Goal: Book appointment/travel/reservation

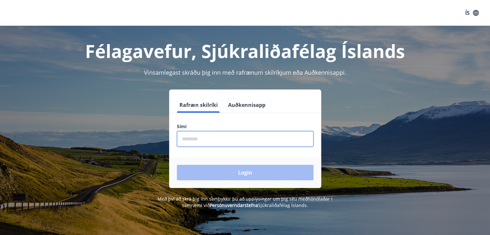
click at [211, 140] on input "phone" at bounding box center [245, 139] width 136 height 16
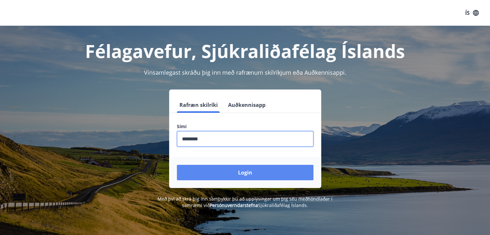
type input "********"
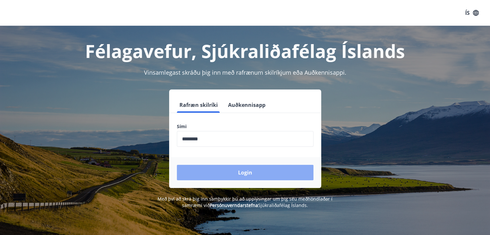
click at [233, 172] on button "Login" at bounding box center [245, 172] width 136 height 15
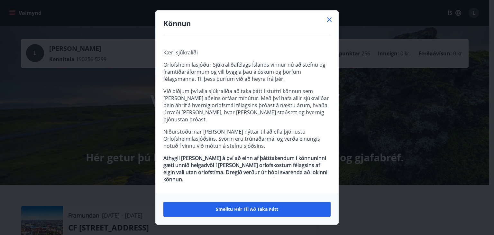
click at [329, 24] on icon at bounding box center [330, 20] width 8 height 8
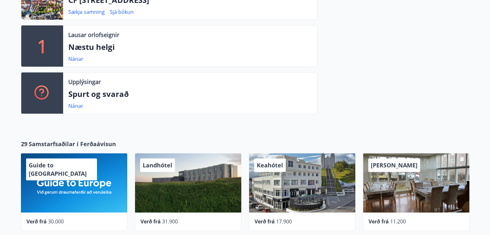
scroll to position [287, 0]
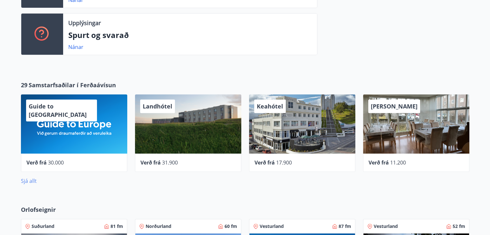
click at [28, 180] on link "Sjá allt" at bounding box center [29, 180] width 16 height 7
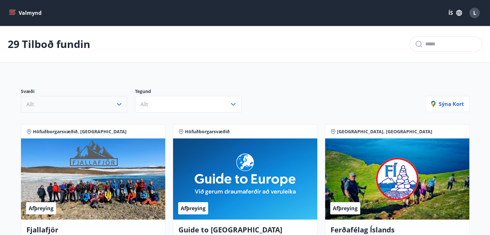
click at [118, 104] on icon "button" at bounding box center [119, 104] width 5 height 3
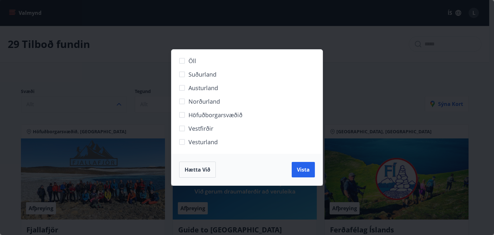
click at [197, 169] on span "Hætta við" at bounding box center [198, 169] width 26 height 7
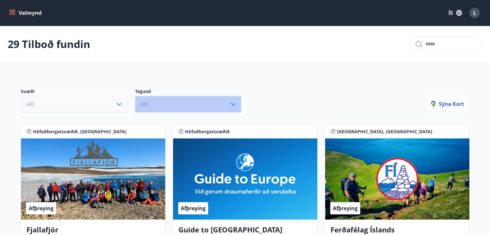
click at [233, 104] on icon "button" at bounding box center [233, 104] width 8 height 8
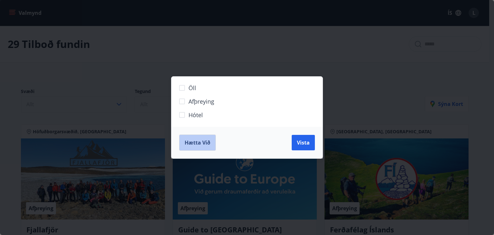
click at [184, 141] on button "Hætta við" at bounding box center [197, 143] width 37 height 16
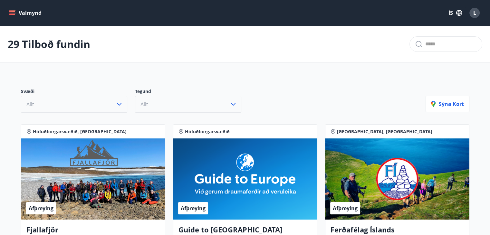
click at [13, 11] on icon "menu" at bounding box center [12, 11] width 6 height 1
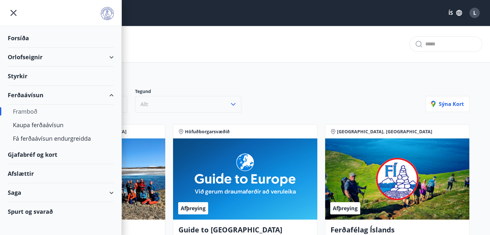
click at [94, 56] on div "Orlofseignir" at bounding box center [61, 57] width 106 height 19
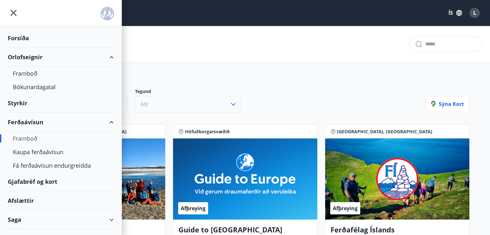
click at [21, 56] on div "Orlofseignir" at bounding box center [61, 57] width 106 height 19
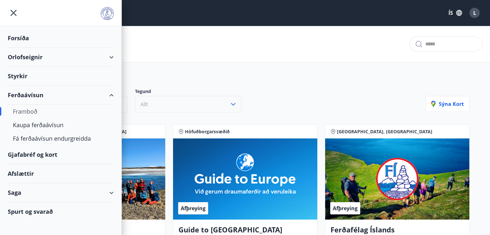
click at [21, 56] on div "Orlofseignir" at bounding box center [61, 57] width 106 height 19
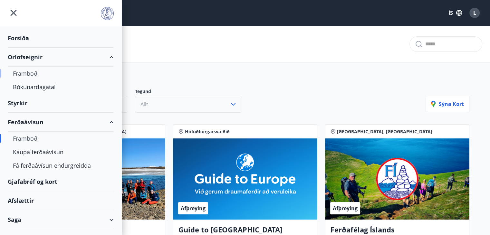
click at [22, 73] on div "Framboð" at bounding box center [61, 74] width 96 height 14
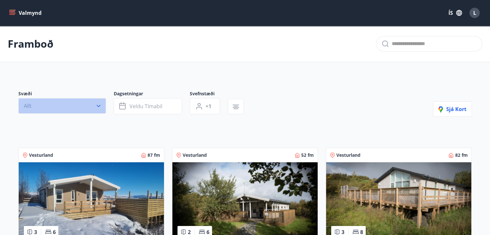
click at [100, 105] on icon "button" at bounding box center [98, 106] width 6 height 6
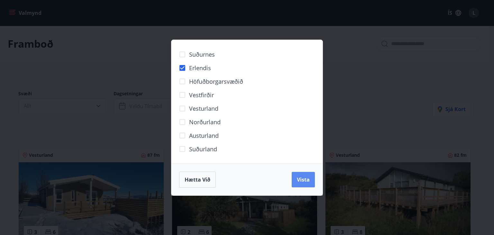
click at [305, 180] on span "Vista" at bounding box center [303, 179] width 13 height 7
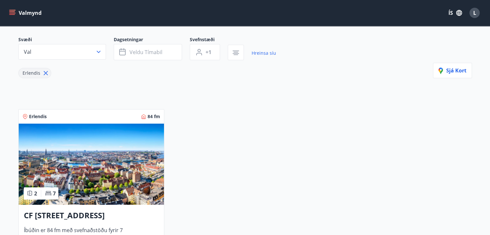
scroll to position [129, 0]
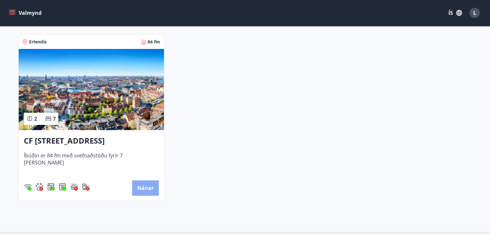
click at [142, 185] on button "Nánar" at bounding box center [145, 187] width 27 height 15
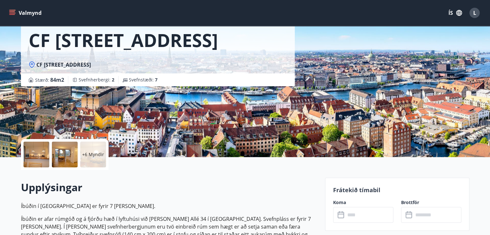
scroll to position [161, 0]
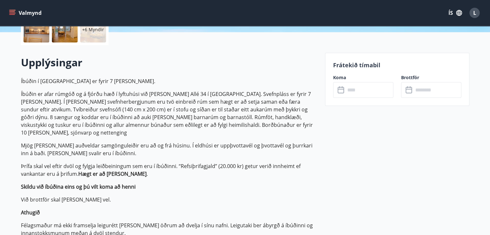
click at [342, 92] on icon at bounding box center [340, 90] width 6 height 6
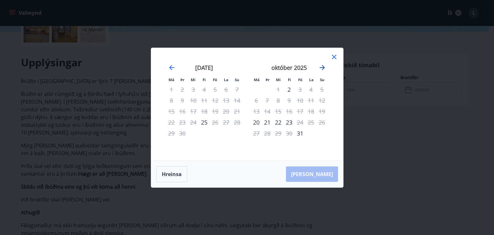
click at [322, 66] on icon "Move forward to switch to the next month." at bounding box center [323, 68] width 8 height 8
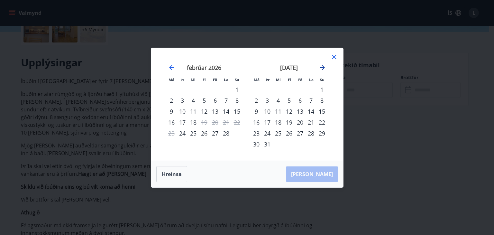
click at [322, 66] on icon "Move forward to switch to the next month." at bounding box center [323, 68] width 8 height 8
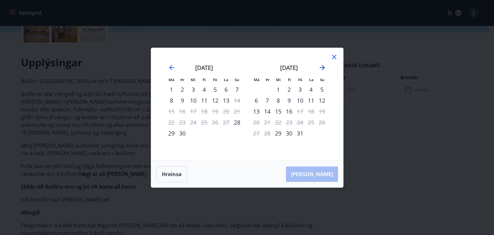
click at [322, 66] on icon "Move forward to switch to the next month." at bounding box center [323, 68] width 8 height 8
click at [171, 67] on icon "Move backward to switch to the previous month." at bounding box center [172, 68] width 8 height 8
click at [170, 69] on icon "Move backward to switch to the previous month." at bounding box center [172, 68] width 8 height 8
click at [170, 66] on icon "Move backward to switch to the previous month." at bounding box center [172, 68] width 8 height 8
click at [335, 54] on icon at bounding box center [335, 57] width 8 height 8
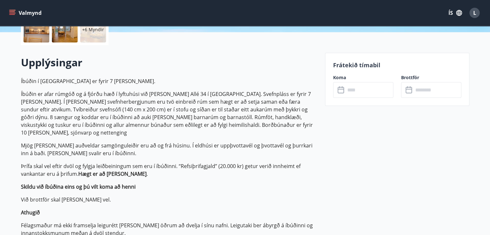
click at [341, 92] on icon at bounding box center [341, 90] width 8 height 8
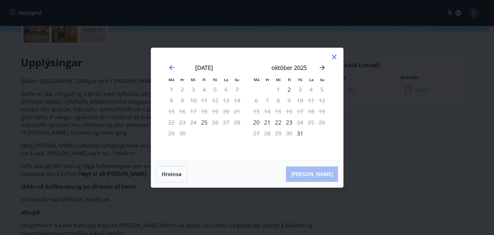
click at [322, 67] on icon "Move forward to switch to the next month." at bounding box center [323, 68] width 8 height 8
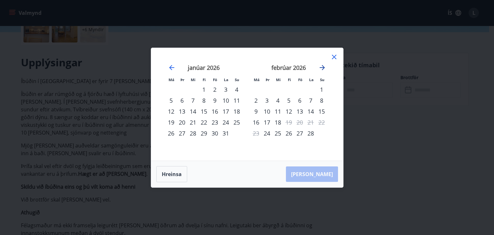
click at [322, 67] on icon "Move forward to switch to the next month." at bounding box center [323, 68] width 8 height 8
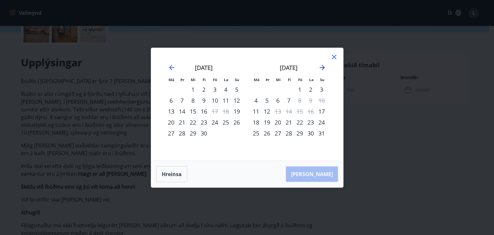
click at [322, 67] on icon "Move forward to switch to the next month." at bounding box center [323, 68] width 8 height 8
click at [169, 67] on icon "Move backward to switch to the previous month." at bounding box center [172, 68] width 8 height 8
click at [322, 69] on icon "Move forward to switch to the next month." at bounding box center [323, 68] width 8 height 8
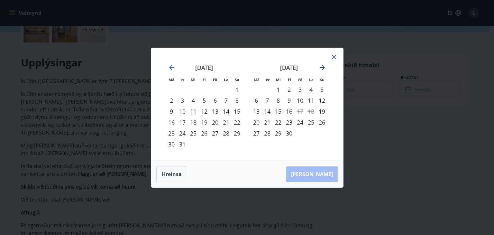
click at [323, 66] on icon "Move forward to switch to the next month." at bounding box center [322, 67] width 5 height 5
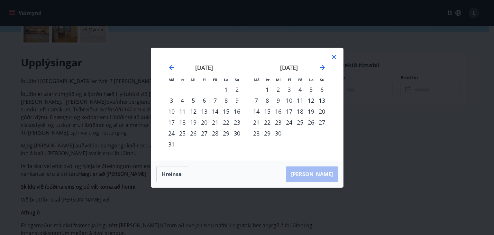
click at [236, 99] on div "9" at bounding box center [237, 100] width 11 height 11
click at [237, 99] on div "9" at bounding box center [237, 100] width 11 height 11
click at [238, 99] on div "9" at bounding box center [237, 100] width 11 height 11
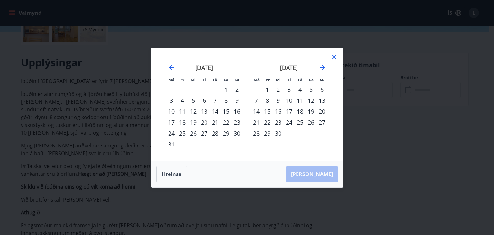
click at [235, 96] on div "9" at bounding box center [237, 100] width 11 height 11
click at [228, 99] on div "8" at bounding box center [226, 100] width 11 height 11
click at [227, 98] on div "8" at bounding box center [226, 100] width 11 height 11
click at [236, 99] on div "9" at bounding box center [237, 100] width 11 height 11
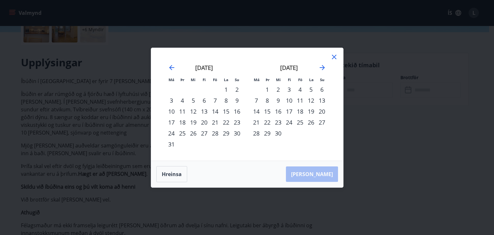
click at [236, 98] on div "9" at bounding box center [237, 100] width 11 height 11
click at [170, 67] on icon "Move backward to switch to the previous month." at bounding box center [171, 67] width 5 height 5
click at [237, 89] on div "5" at bounding box center [237, 89] width 11 height 11
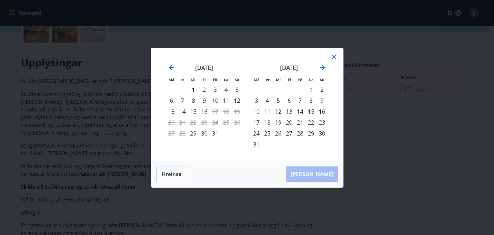
click at [237, 89] on div "5" at bounding box center [237, 89] width 11 height 11
click at [236, 97] on div "12" at bounding box center [237, 100] width 11 height 11
click at [236, 96] on div "12" at bounding box center [237, 100] width 11 height 11
click at [237, 89] on div "5" at bounding box center [237, 89] width 11 height 11
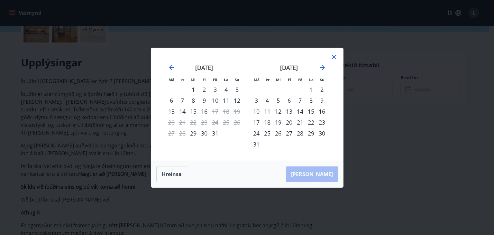
click at [323, 99] on div "9" at bounding box center [322, 100] width 11 height 11
click at [322, 99] on div "9" at bounding box center [322, 100] width 11 height 11
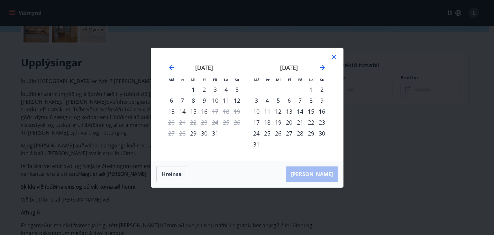
click at [322, 101] on div "9" at bounding box center [322, 100] width 11 height 11
click at [171, 69] on icon "Move backward to switch to the previous month." at bounding box center [172, 68] width 8 height 8
click at [322, 89] on div "5" at bounding box center [322, 89] width 11 height 11
click at [322, 88] on div "5" at bounding box center [322, 89] width 11 height 11
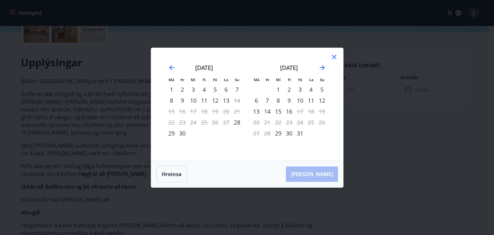
click at [322, 88] on div "5" at bounding box center [322, 89] width 11 height 11
click at [335, 56] on icon at bounding box center [334, 57] width 5 height 5
